Goal: Information Seeking & Learning: Learn about a topic

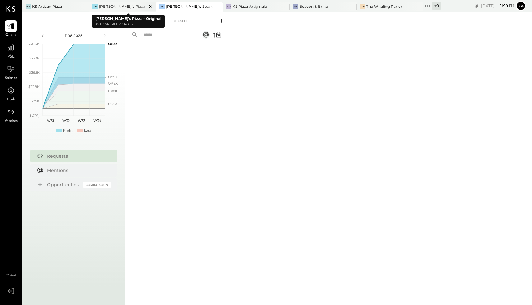
click at [106, 5] on div "[PERSON_NAME]’s Pizza - Original" at bounding box center [123, 6] width 48 height 5
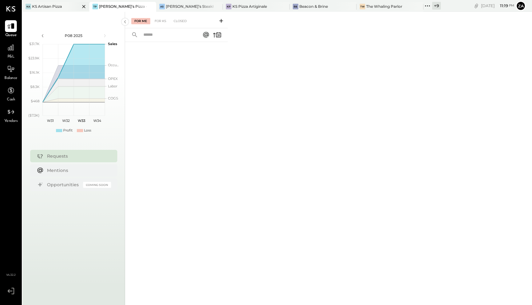
click at [52, 3] on div "KA KS Artisan Pizza" at bounding box center [55, 7] width 67 height 10
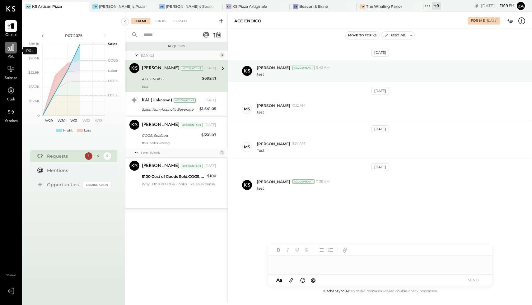
click at [9, 49] on icon at bounding box center [11, 47] width 6 height 6
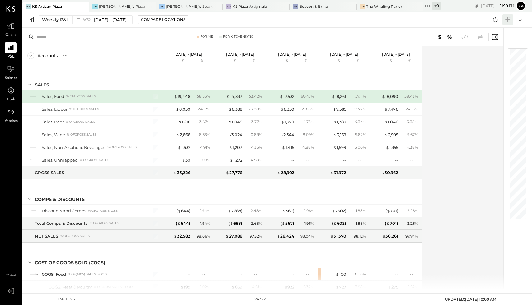
click at [507, 18] on icon at bounding box center [507, 19] width 5 height 5
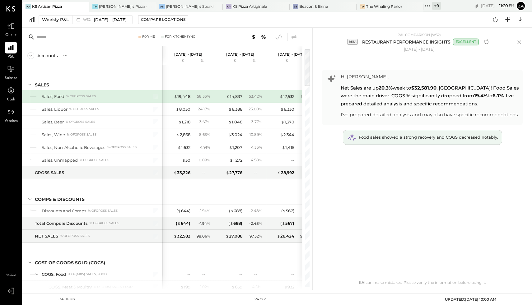
click at [384, 145] on div "Food sales showed a strong recovery and COGS decreased notably." at bounding box center [422, 137] width 159 height 14
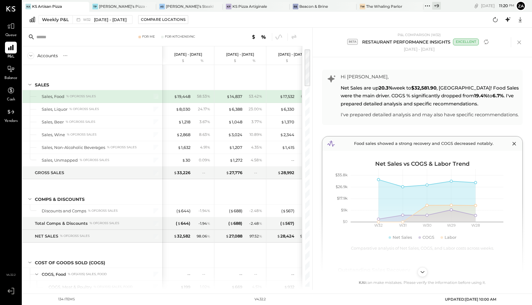
scroll to position [566, 0]
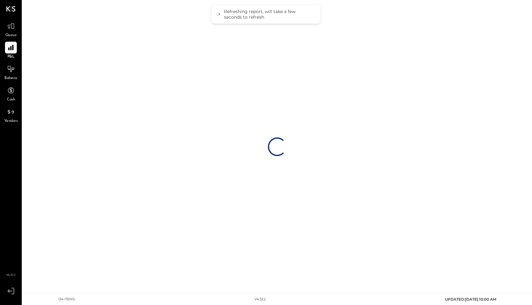
drag, startPoint x: 312, startPoint y: 146, endPoint x: 396, endPoint y: 149, distance: 84.6
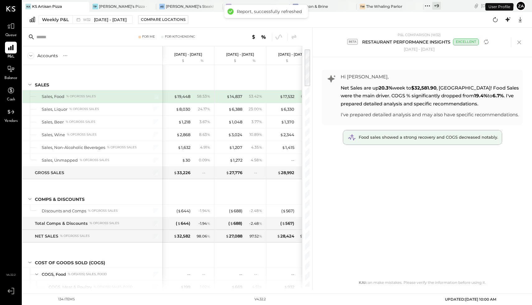
click at [363, 145] on div "Food sales showed a strong recovery and COGS decreased notably." at bounding box center [422, 137] width 159 height 14
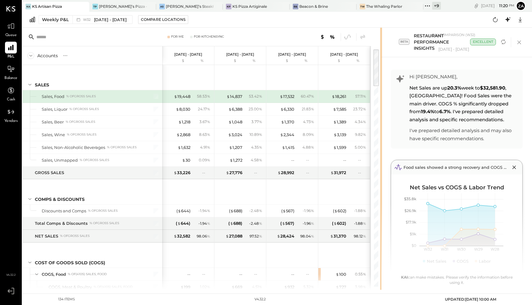
drag, startPoint x: 311, startPoint y: 125, endPoint x: 423, endPoint y: 133, distance: 112.0
click at [423, 133] on div "For Me For KitchenSync Accounts S % GL Aug 4 - 10, 2025 $ % Jul 28 - Aug 3, 202…" at bounding box center [277, 159] width 510 height 262
